Goal: Use online tool/utility: Utilize a website feature to perform a specific function

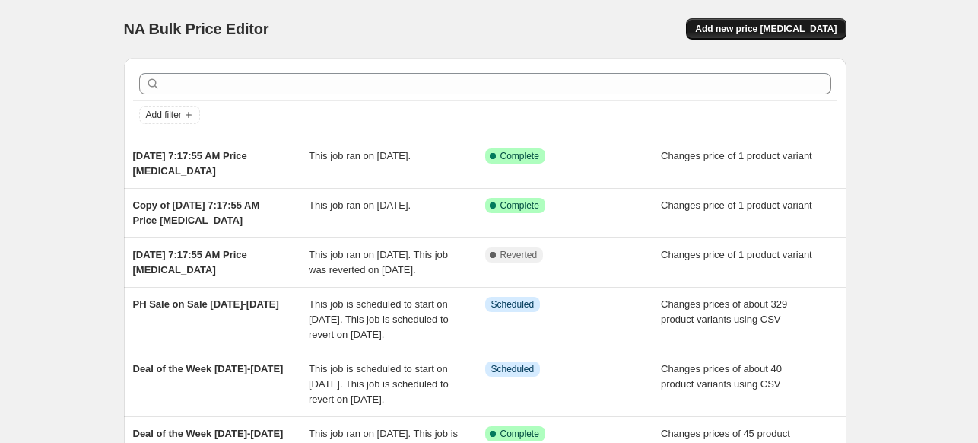
click at [740, 24] on span "Add new price [MEDICAL_DATA]" at bounding box center [765, 29] width 141 height 12
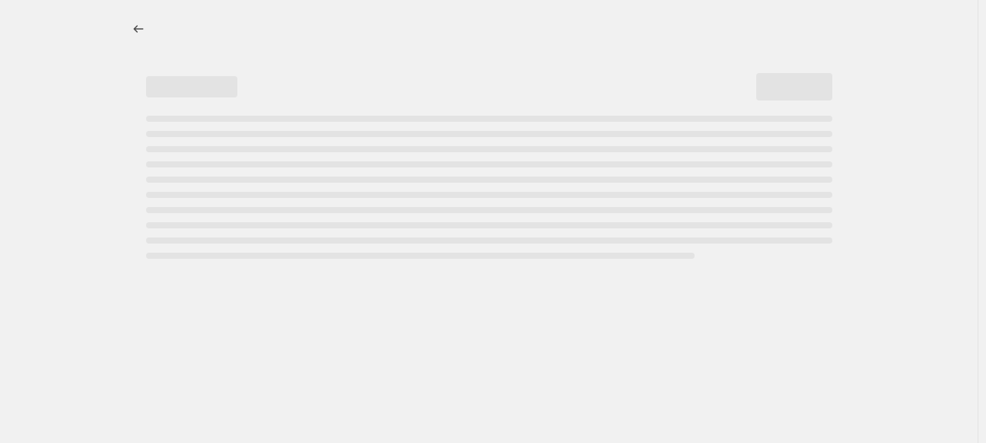
select select "percentage"
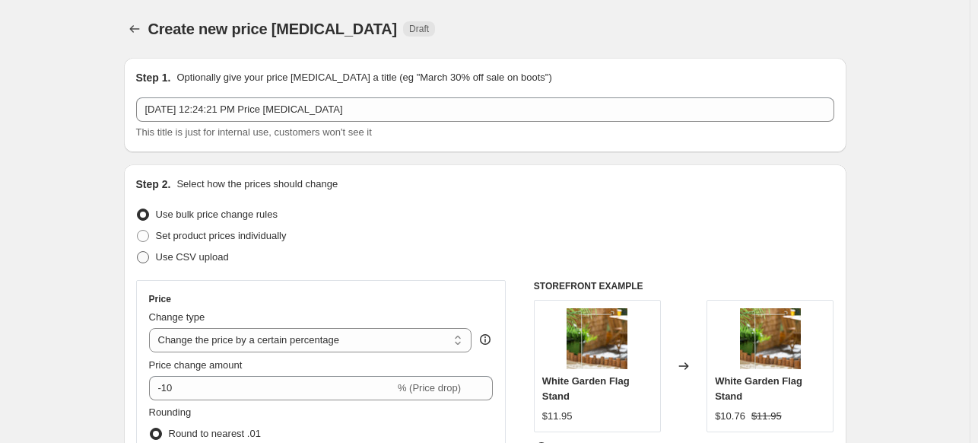
click at [147, 262] on span at bounding box center [143, 257] width 12 height 12
click at [138, 252] on input "Use CSV upload" at bounding box center [137, 251] width 1 height 1
radio input "true"
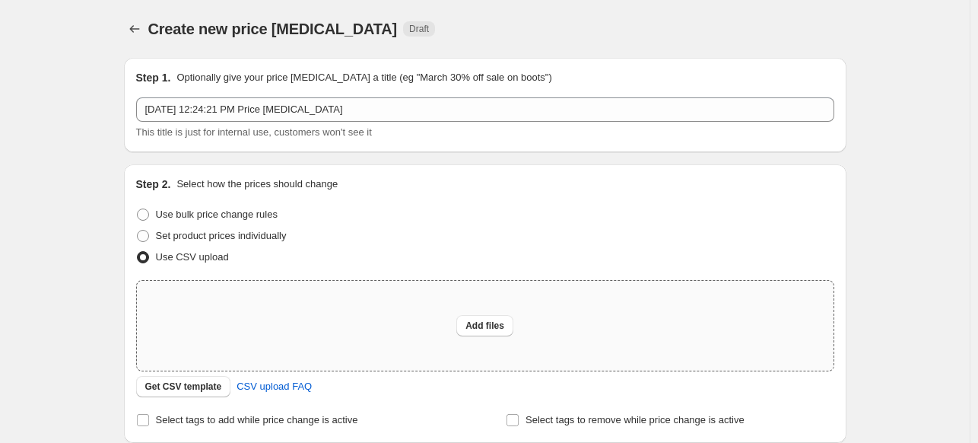
drag, startPoint x: 195, startPoint y: 385, endPoint x: 564, endPoint y: 336, distance: 371.3
click at [619, 373] on div "Upload files Add files Get CSV template CSV upload FAQ" at bounding box center [485, 338] width 698 height 117
click at [490, 330] on span "Add files" at bounding box center [484, 325] width 39 height 12
type input "C:\fakepath\New PH Markdowns [DATE].csv"
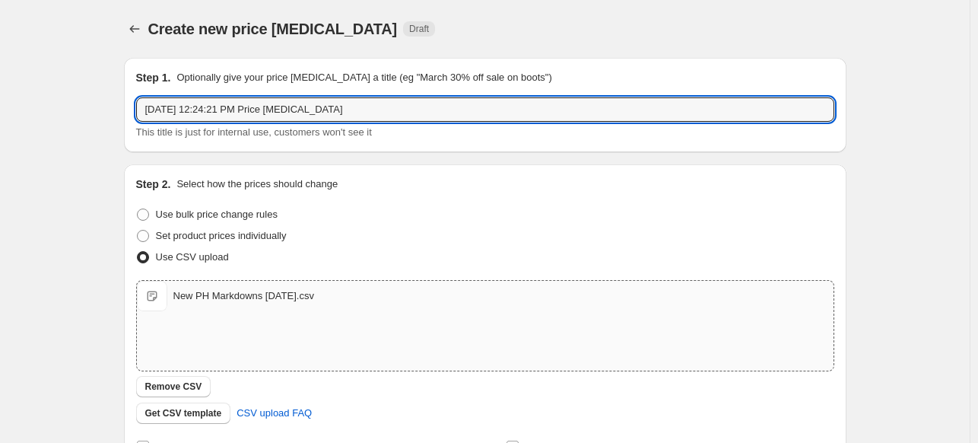
drag, startPoint x: 402, startPoint y: 106, endPoint x: -183, endPoint y: 119, distance: 584.3
click at [0, 119] on html "Home Settings Plans Skip to content Create new price [MEDICAL_DATA]. This page …" at bounding box center [489, 221] width 978 height 443
type input "New PH Markdowns [DATE]"
click at [463, 143] on div "Step 1. Optionally give your price [MEDICAL_DATA] a title (eg "March 30% off sa…" at bounding box center [485, 105] width 723 height 94
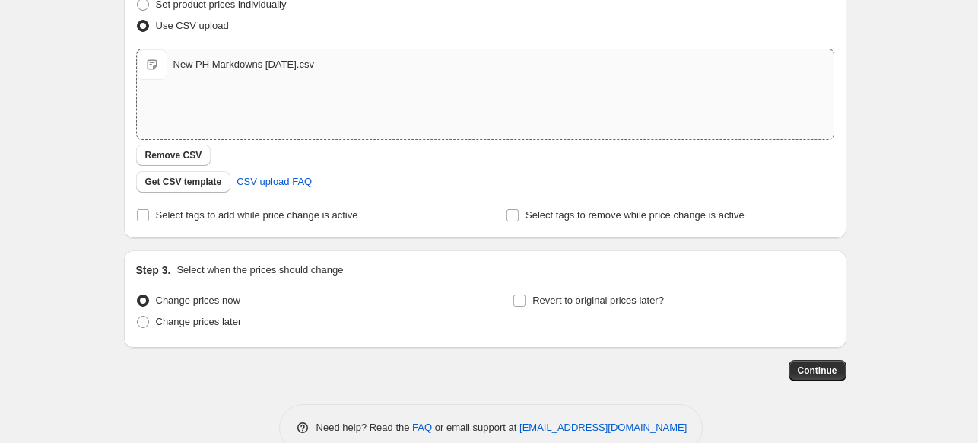
scroll to position [262, 0]
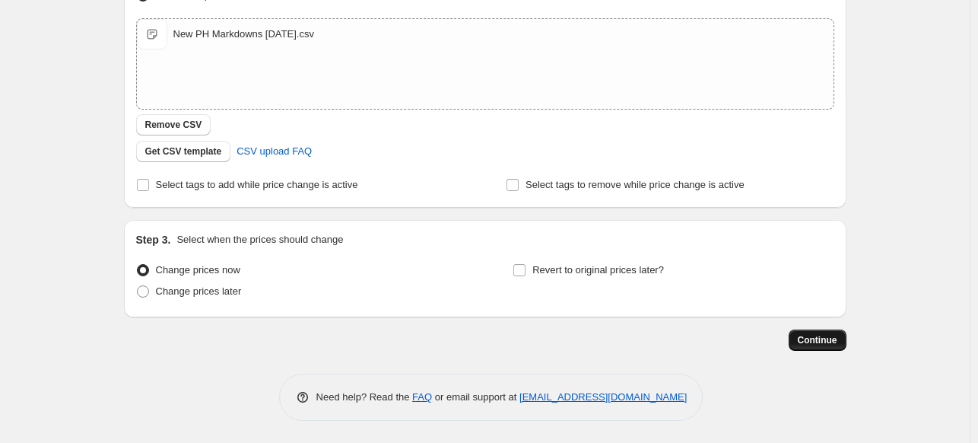
click at [812, 334] on span "Continue" at bounding box center [818, 340] width 40 height 12
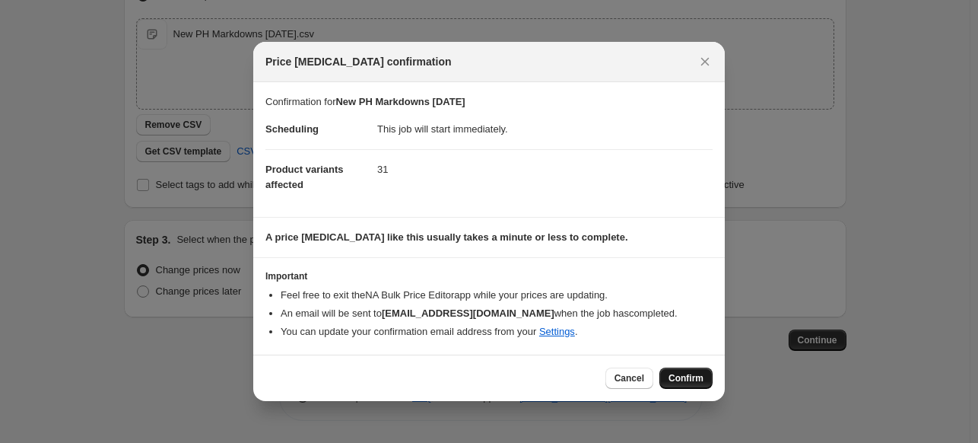
click at [681, 380] on span "Confirm" at bounding box center [686, 378] width 35 height 12
